Goal: Task Accomplishment & Management: Use online tool/utility

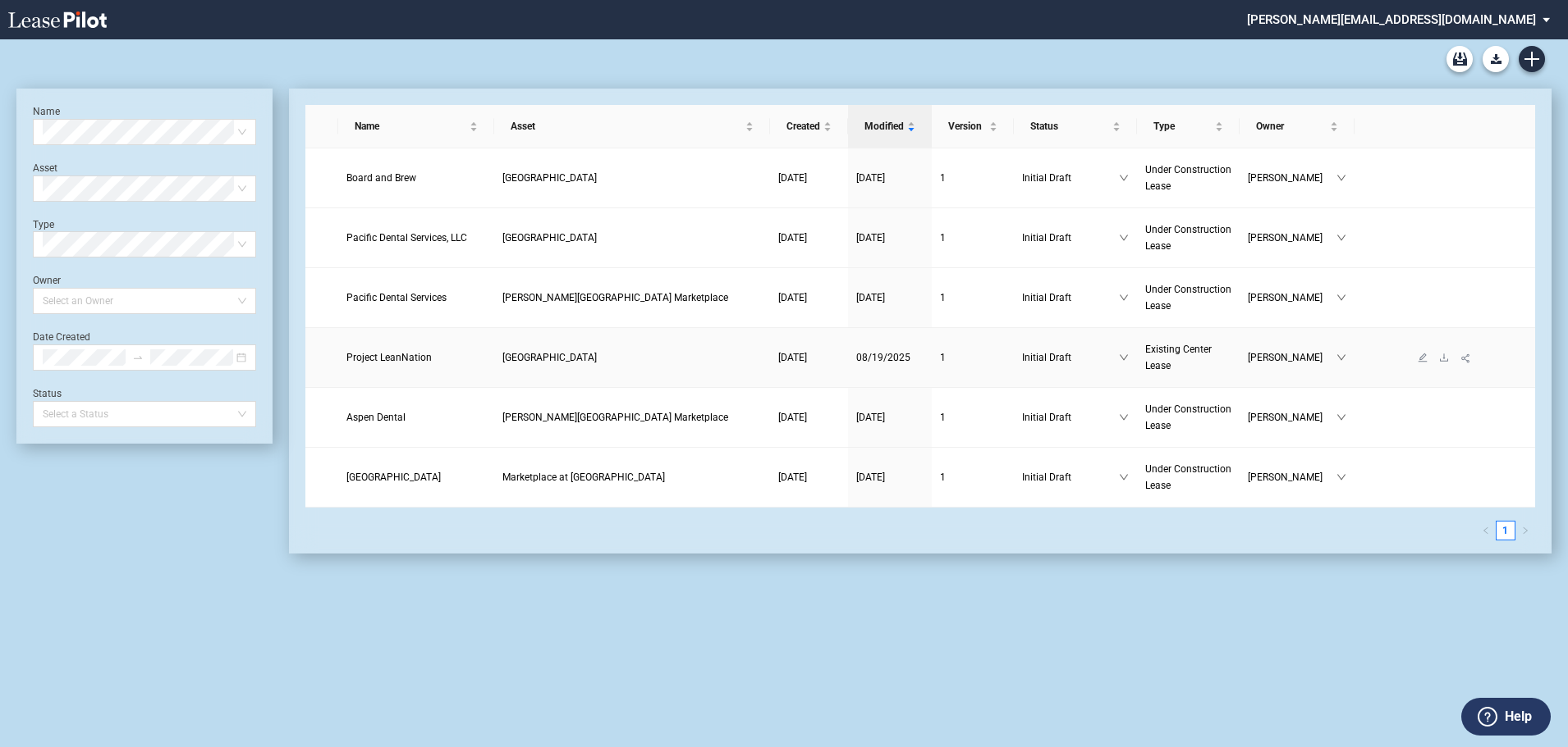
click at [385, 353] on span "Project LeanNation" at bounding box center [389, 357] width 85 height 11
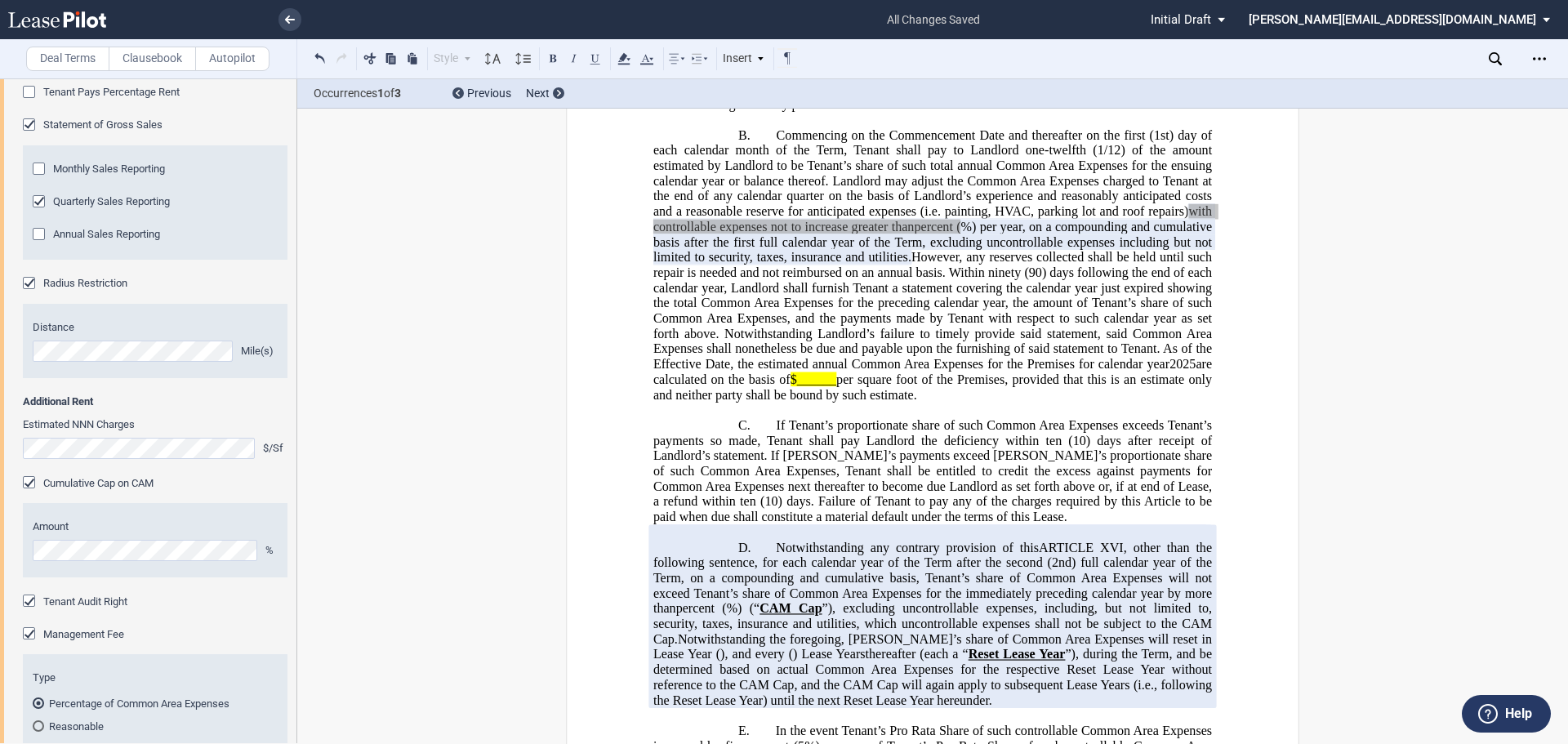
scroll to position [26664, 0]
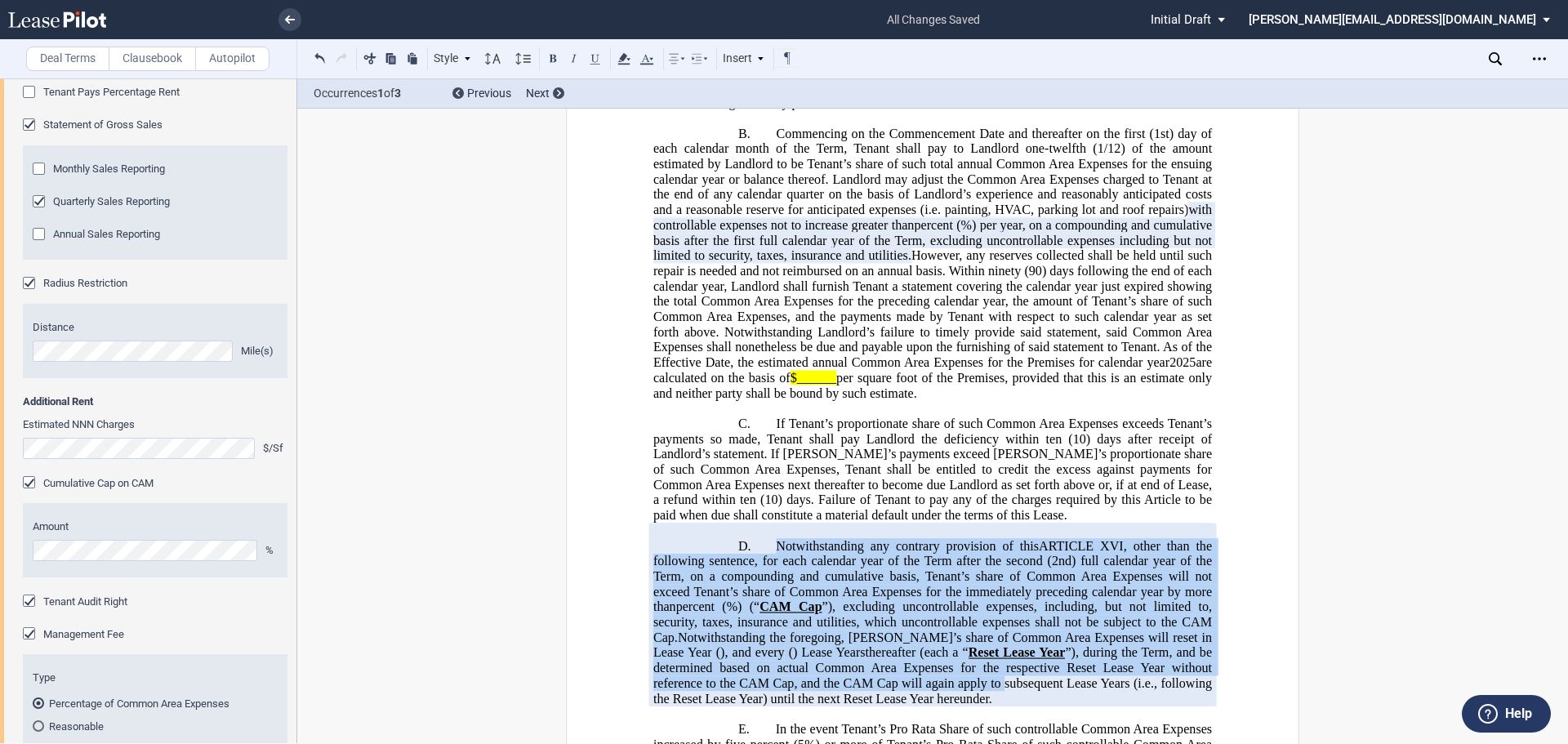
drag, startPoint x: 1003, startPoint y: 670, endPoint x: 769, endPoint y: 526, distance: 274.8
click at [769, 538] on p "D. Notwithstanding any contrary provision of this ﻿ ARTICLE XVI ﻿ , other than …" at bounding box center [933, 622] width 559 height 168
drag, startPoint x: 998, startPoint y: 686, endPoint x: 749, endPoint y: 523, distance: 297.6
click at [749, 538] on p "D. Notwithstanding any contrary provision of this ﻿ ARTICLE XVI ﻿ , other than …" at bounding box center [933, 622] width 559 height 168
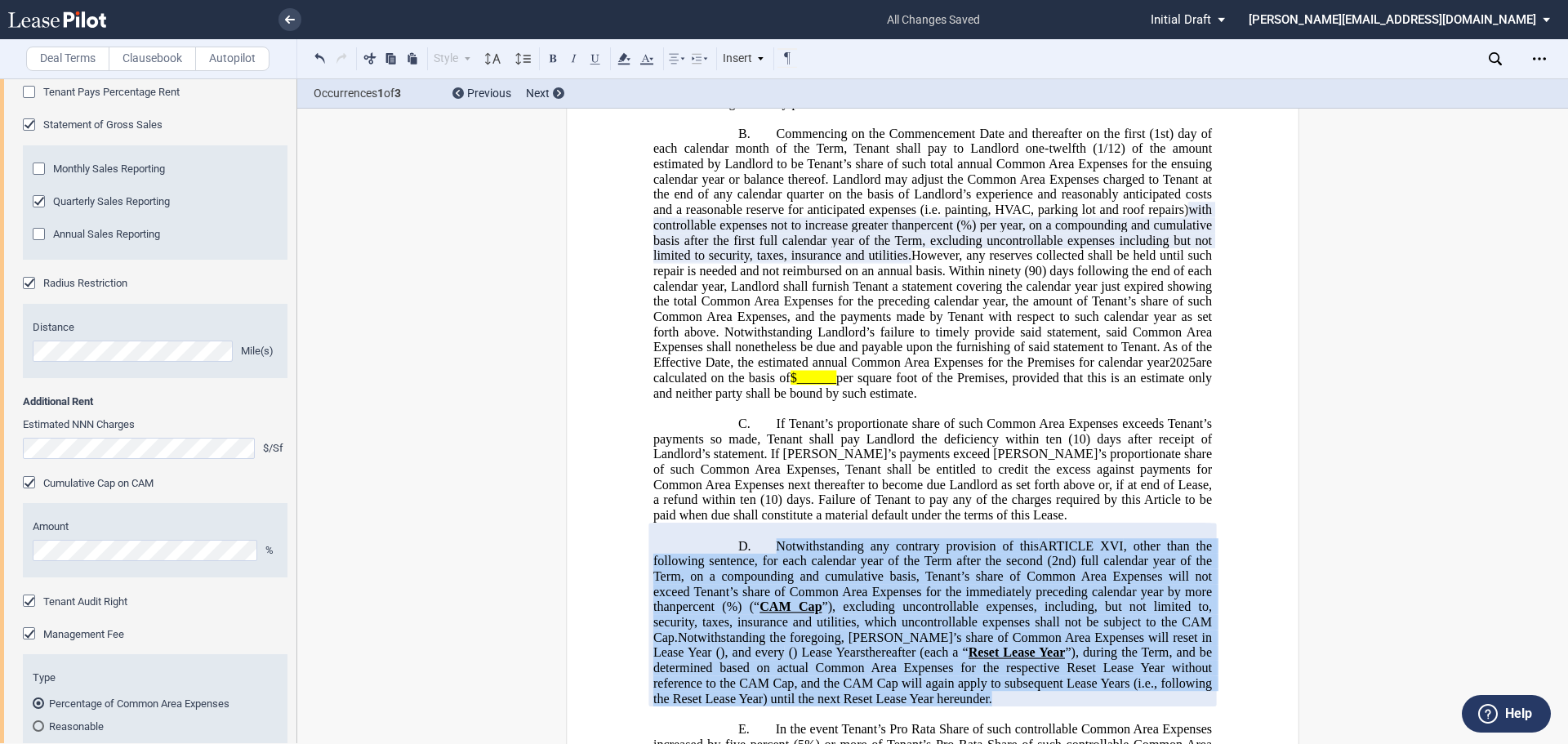
drag, startPoint x: 881, startPoint y: 568, endPoint x: 770, endPoint y: 534, distance: 116.1
click at [770, 538] on p "D. Notwithstanding any contrary provision of this ﻿ ARTICLE XVI ﻿ , other than …" at bounding box center [933, 622] width 559 height 168
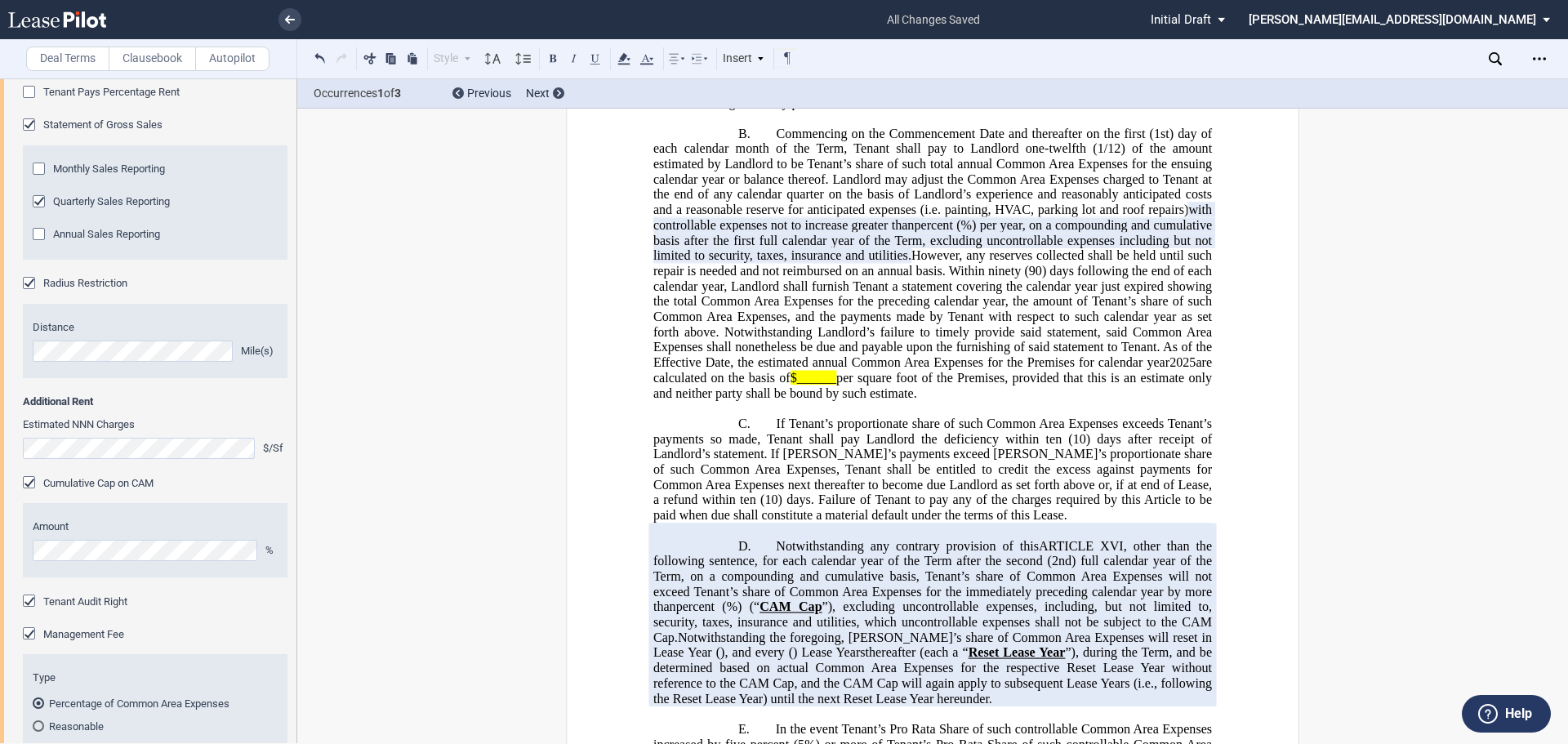
drag, startPoint x: 1237, startPoint y: 589, endPoint x: 993, endPoint y: 686, distance: 262.6
click at [993, 686] on p "D. Notwithstanding any contrary provision of this ﻿ ARTICLE XVI ﻿ , other than …" at bounding box center [933, 622] width 559 height 168
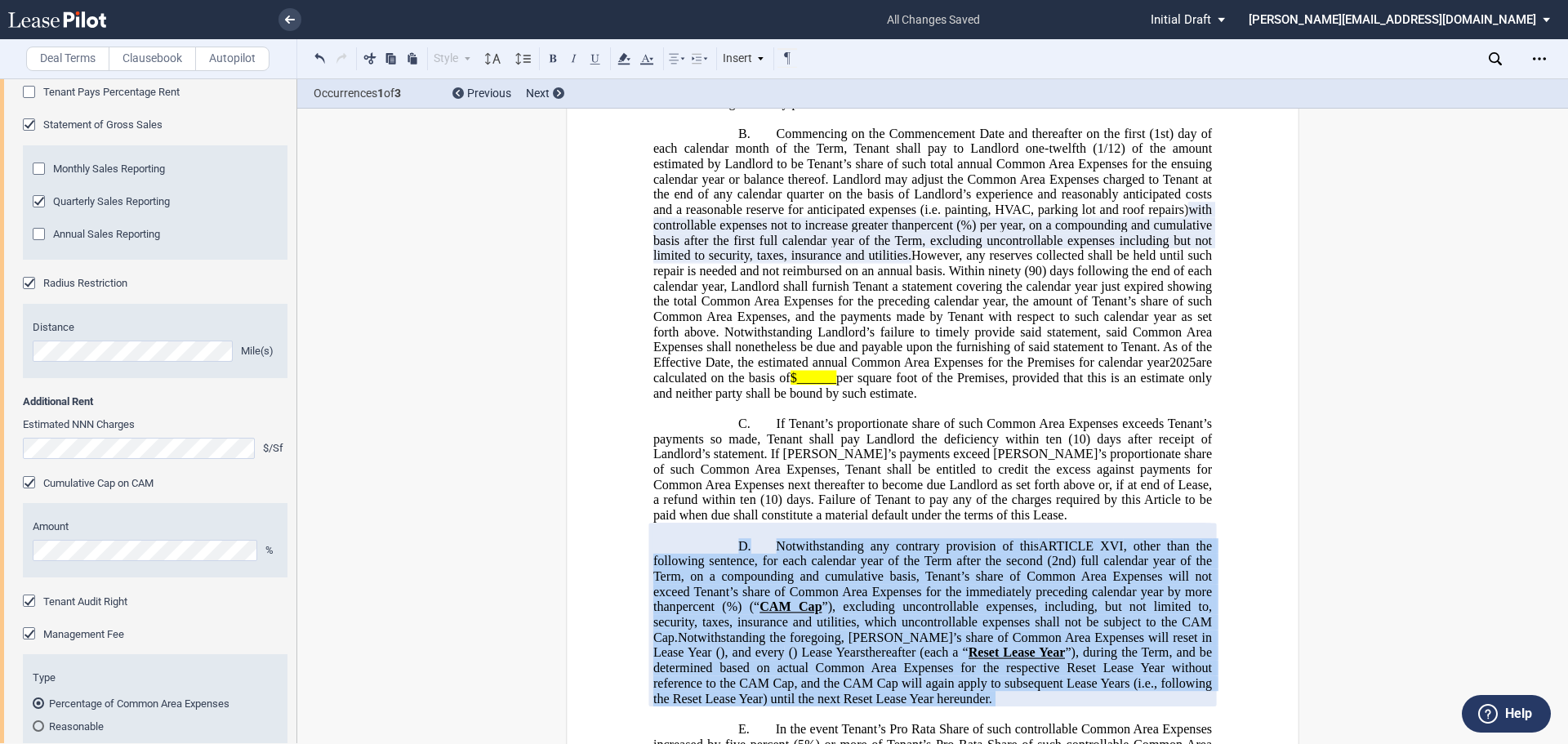
drag, startPoint x: 993, startPoint y: 686, endPoint x: 799, endPoint y: 568, distance: 227.1
click at [799, 568] on p "D. Notwithstanding any contrary provision of this ﻿ ARTICLE XVI ﻿ , other than …" at bounding box center [933, 622] width 559 height 168
copy div "D. Notwithstanding any contrary provision of this ﻿ ARTICLE XVI ﻿ , other than …"
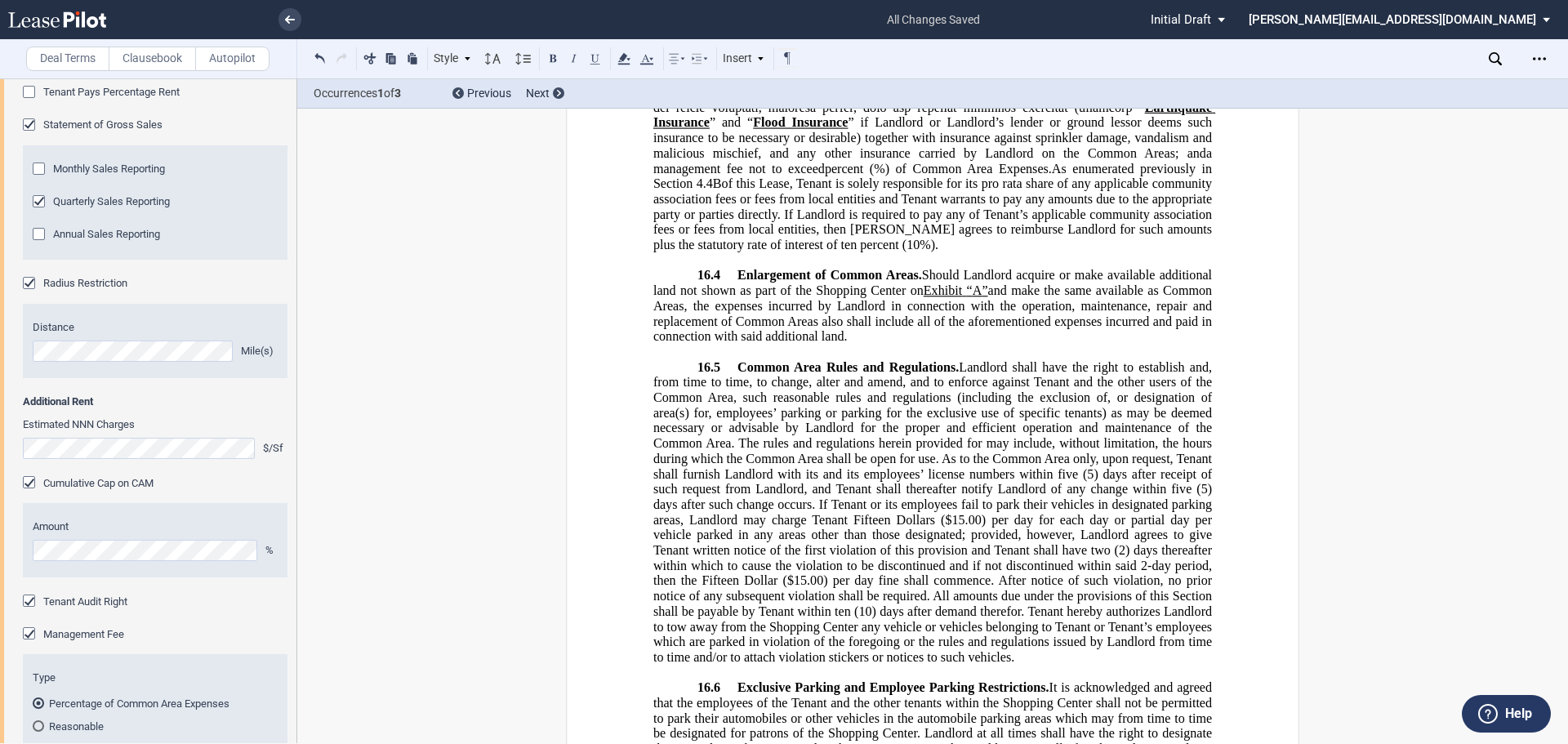
scroll to position [27972, 0]
